Goal: Go to known website: Go to known website

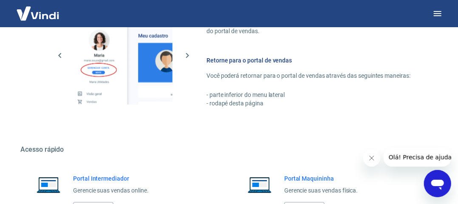
scroll to position [538, 0]
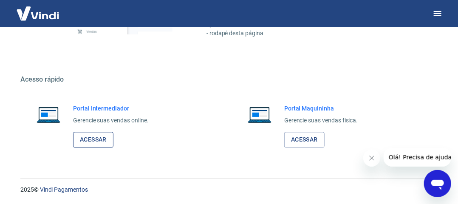
click at [103, 136] on link "Acessar" at bounding box center [93, 140] width 40 height 16
